Goal: Task Accomplishment & Management: Manage account settings

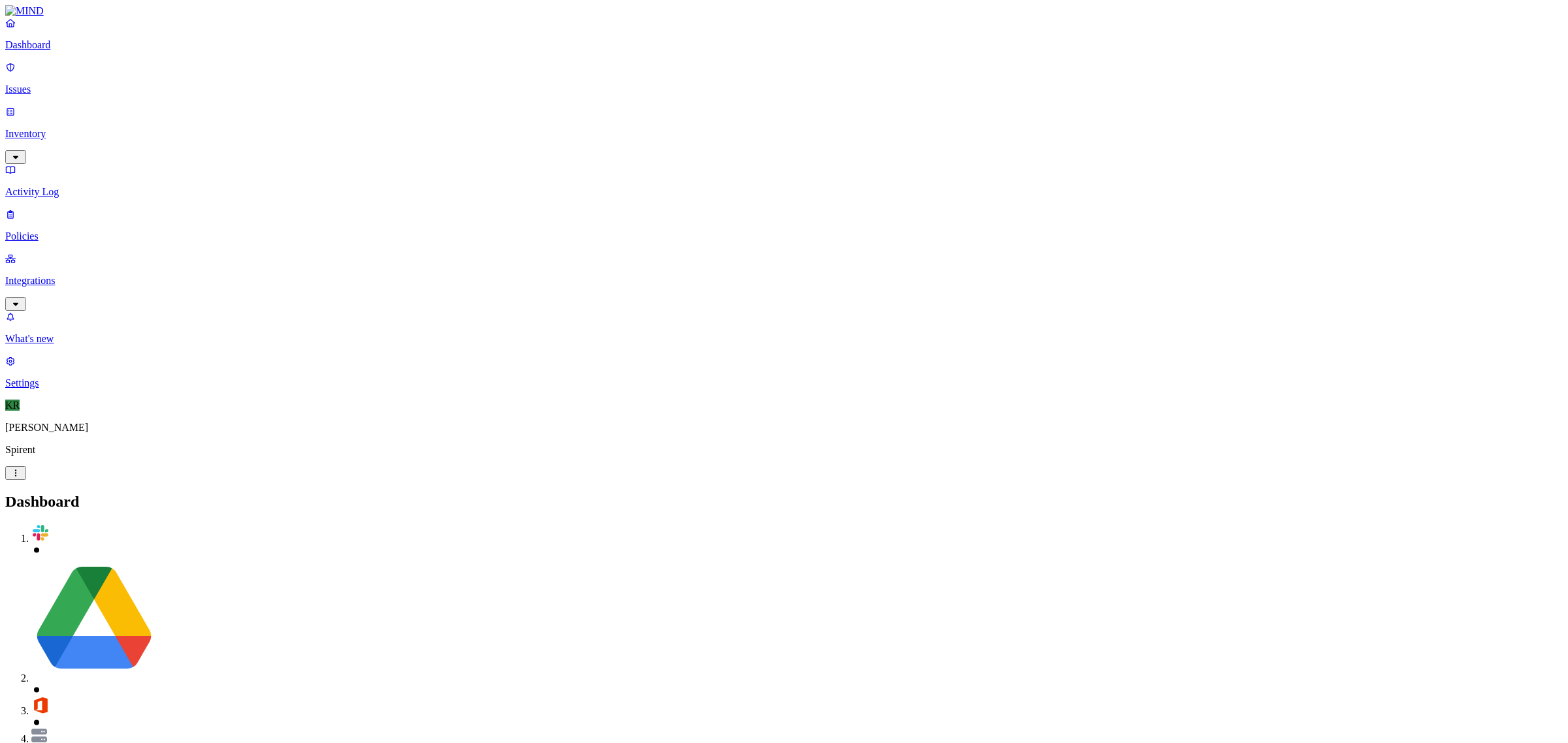
click at [46, 86] on p "Issues" at bounding box center [784, 89] width 1557 height 12
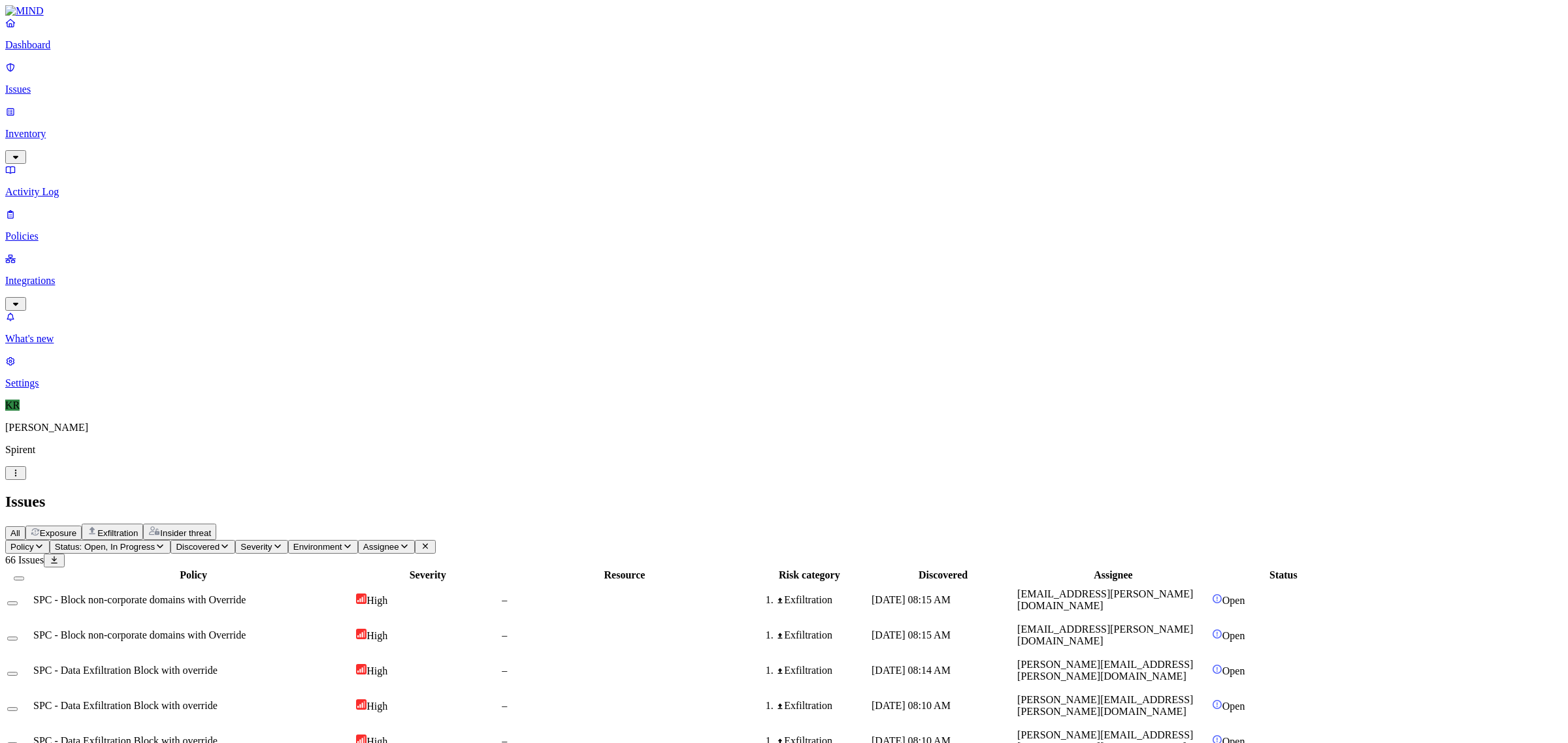
scroll to position [201, 0]
drag, startPoint x: 1534, startPoint y: 709, endPoint x: 1562, endPoint y: 704, distance: 28.4
click at [399, 542] on span "Assignee" at bounding box center [382, 547] width 36 height 10
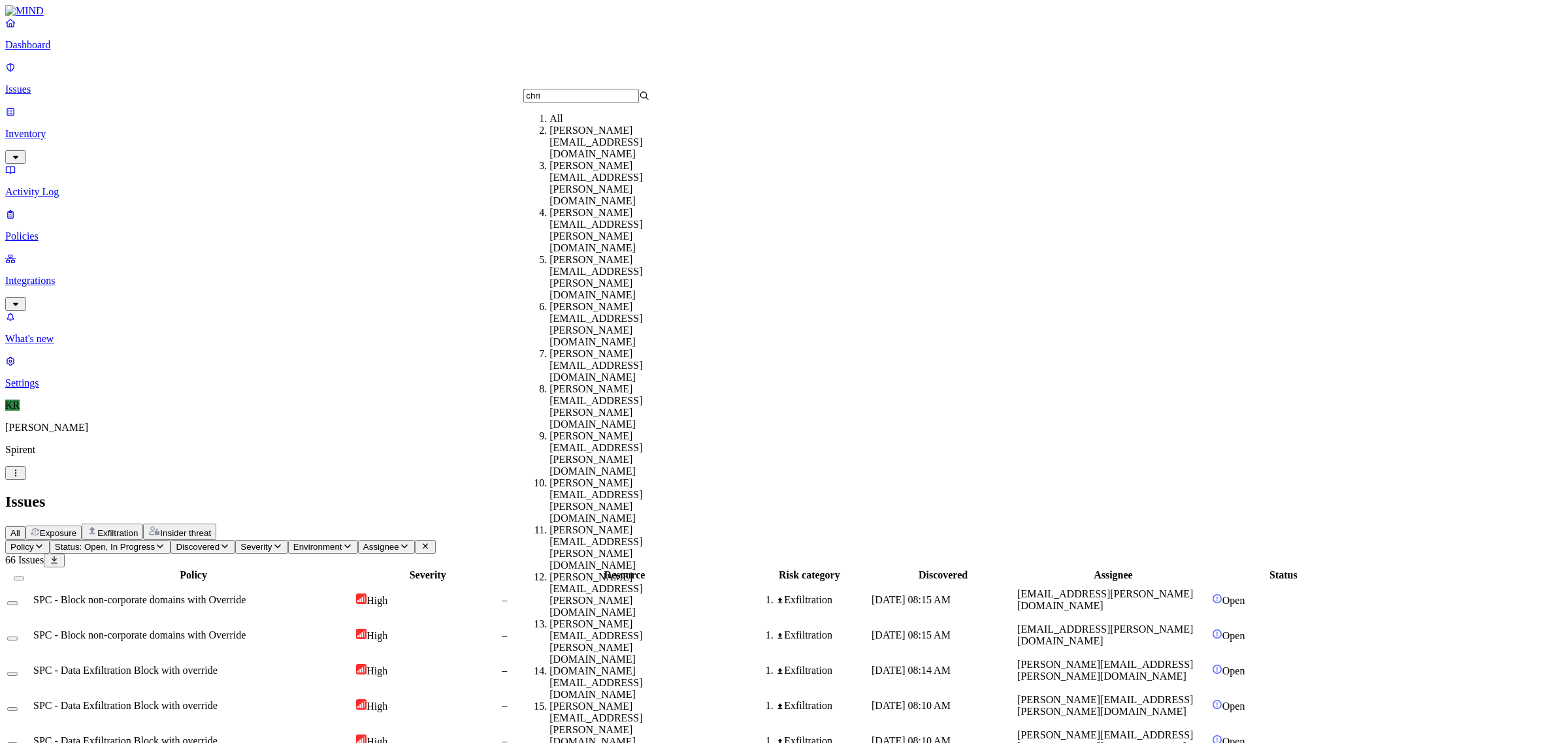
type input "chri"
click at [573, 171] on div "[PERSON_NAME][EMAIL_ADDRESS][PERSON_NAME][DOMAIN_NAME]" at bounding box center [612, 183] width 126 height 47
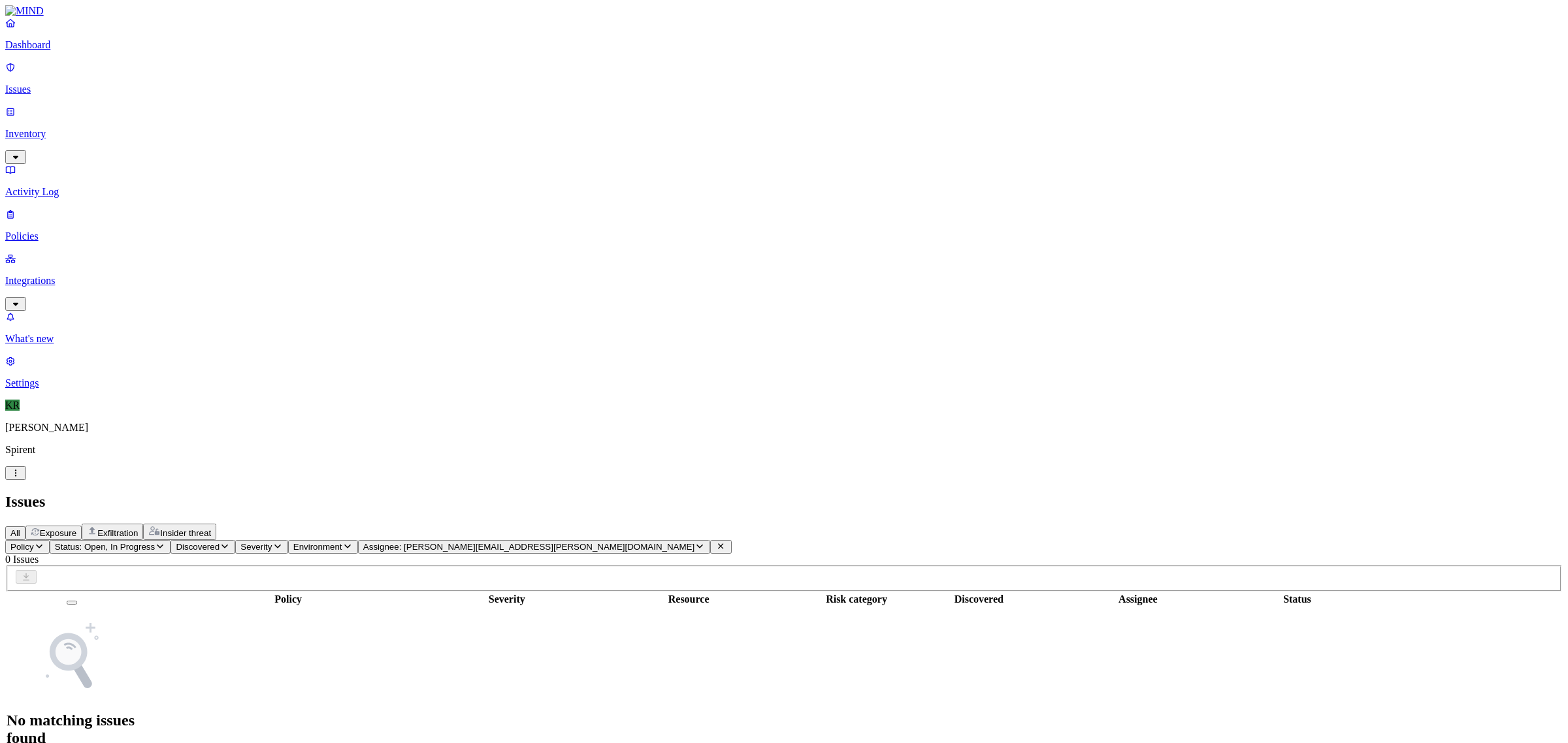
click at [155, 542] on span "Status: Open, In Progress" at bounding box center [105, 547] width 100 height 10
click at [255, 213] on span "Resolved" at bounding box center [256, 218] width 39 height 11
click at [258, 215] on span "Resolved" at bounding box center [256, 221] width 39 height 11
click at [716, 542] on icon at bounding box center [721, 547] width 11 height 9
